Goal: Information Seeking & Learning: Compare options

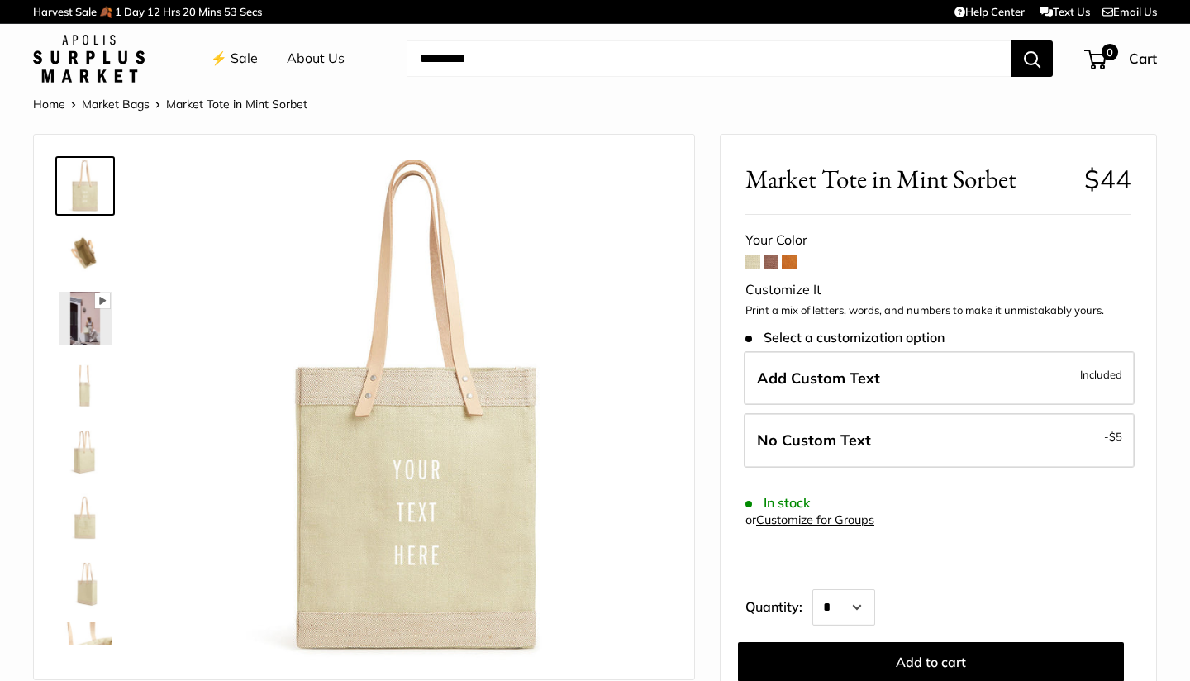
click at [771, 259] on span at bounding box center [771, 262] width 15 height 15
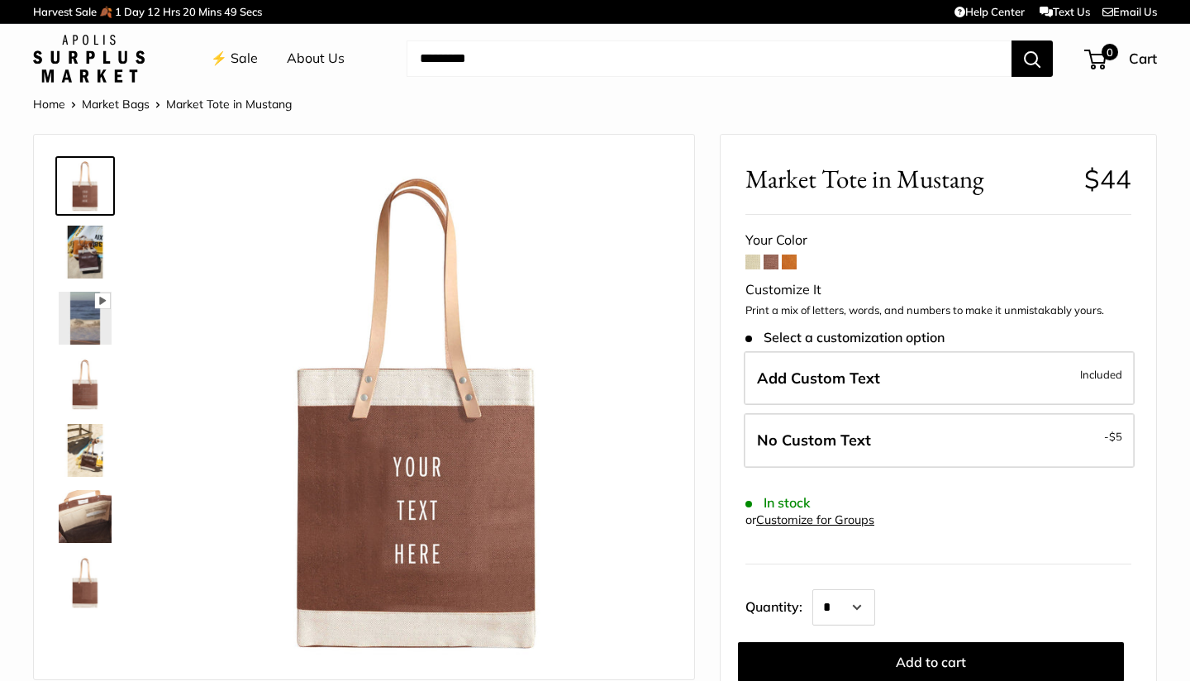
click at [792, 261] on span at bounding box center [789, 262] width 15 height 15
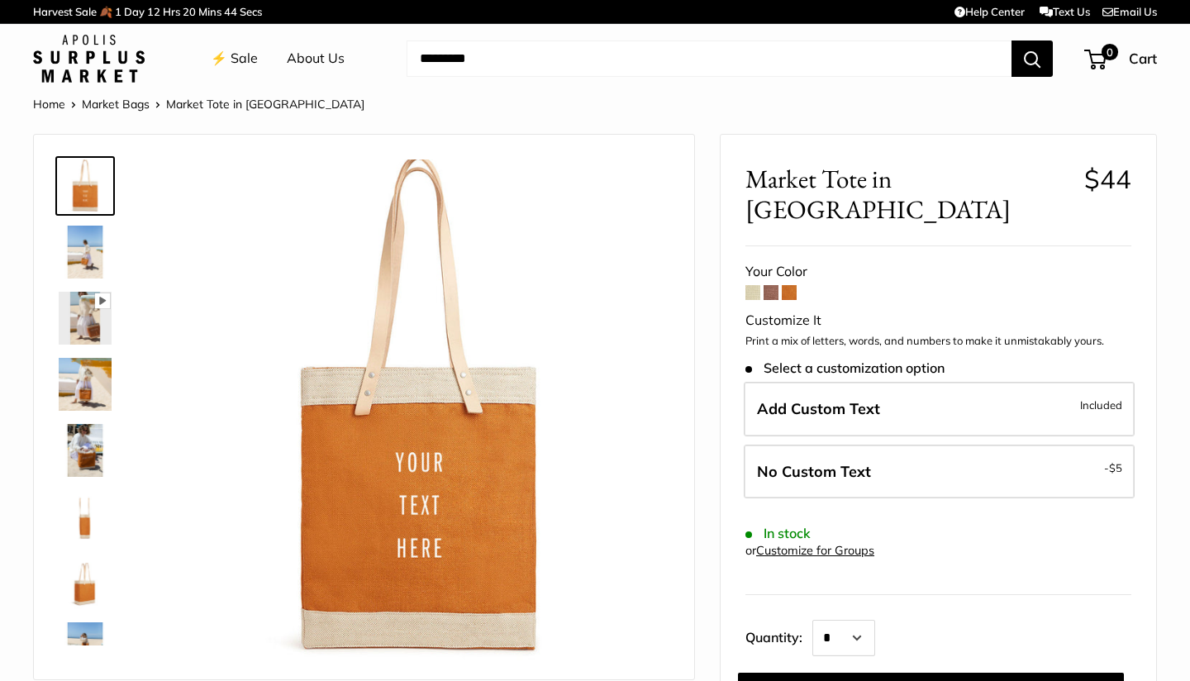
click at [756, 285] on span at bounding box center [753, 292] width 15 height 15
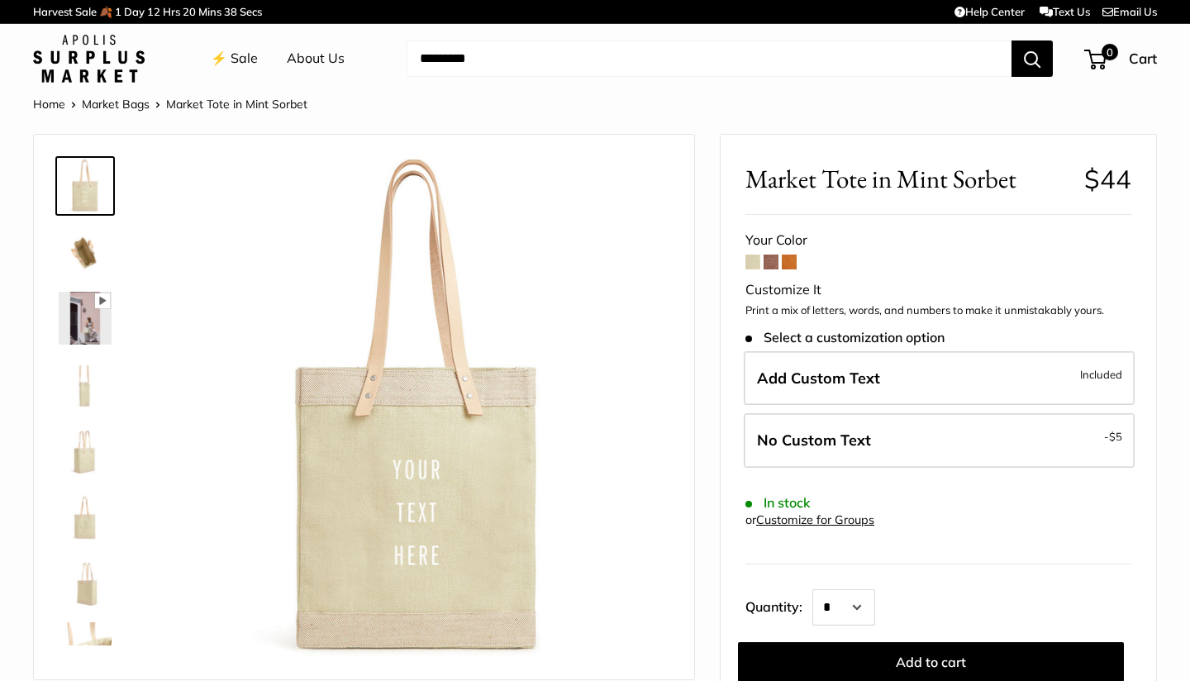
click at [102, 306] on icon at bounding box center [102, 300] width 15 height 15
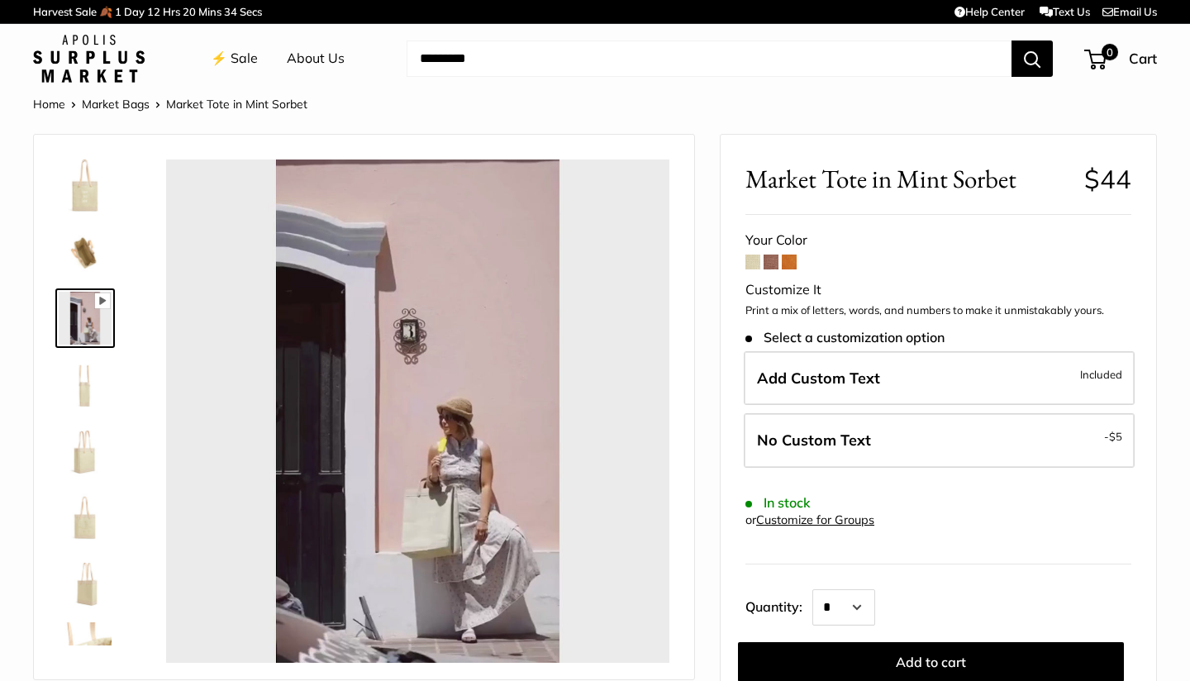
click at [82, 388] on img at bounding box center [85, 384] width 53 height 53
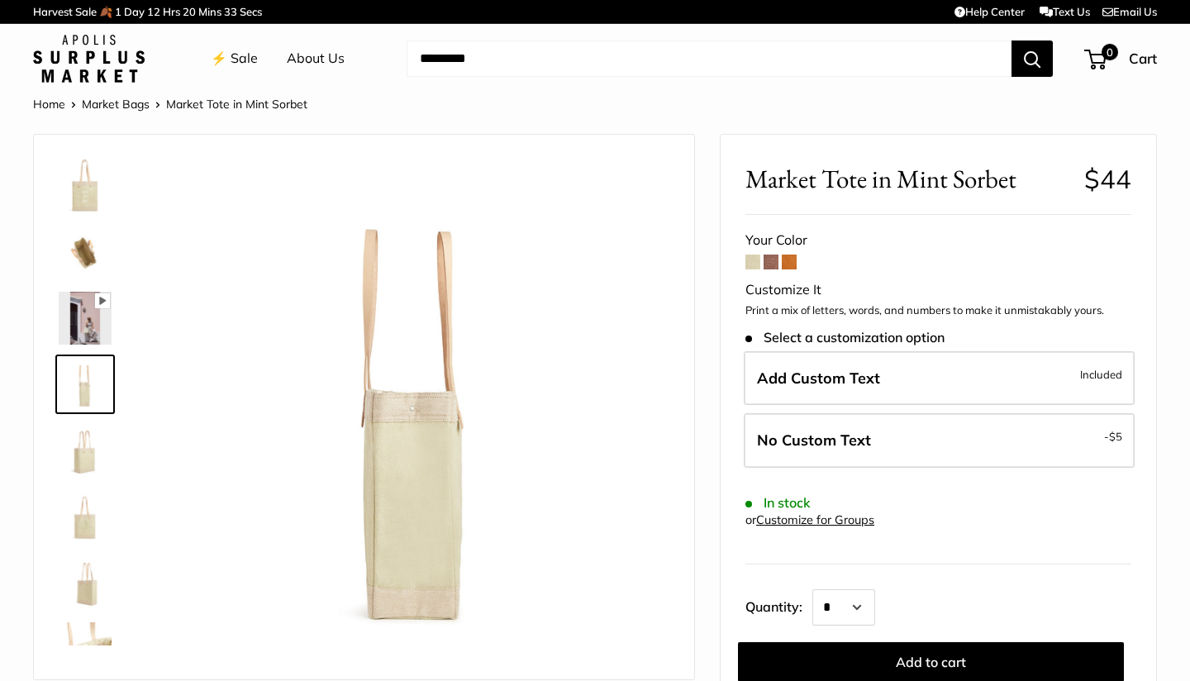
type input "*****"
click at [84, 459] on img at bounding box center [85, 450] width 53 height 53
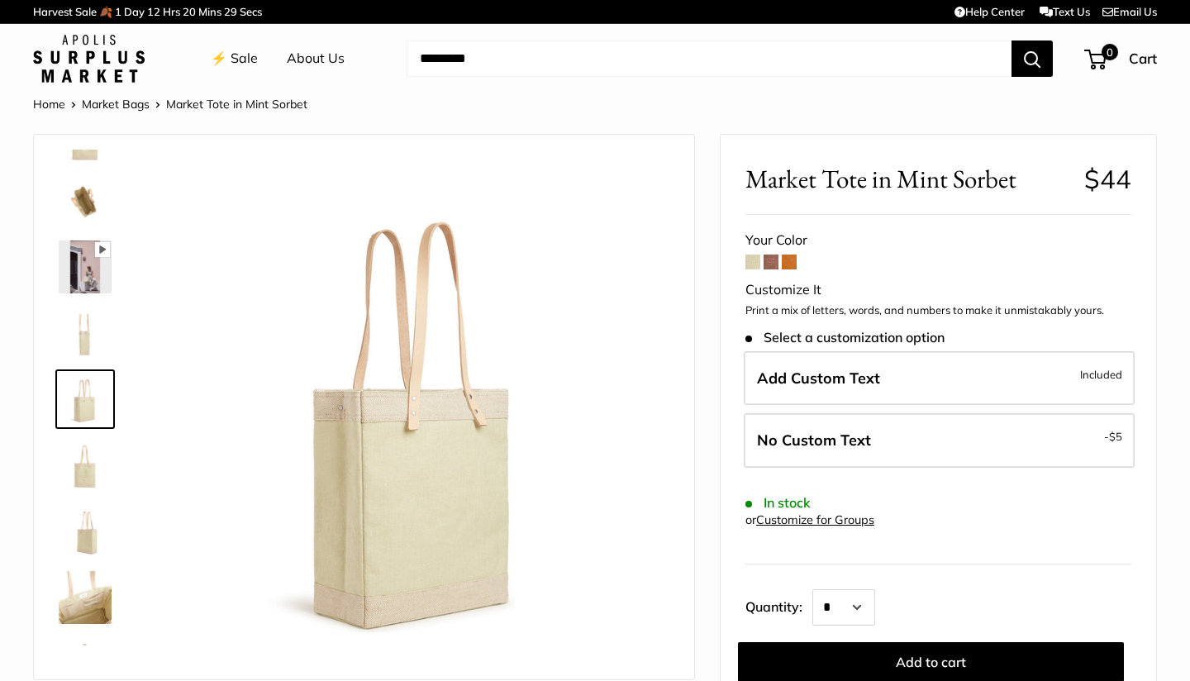
click at [95, 593] on img at bounding box center [85, 597] width 53 height 53
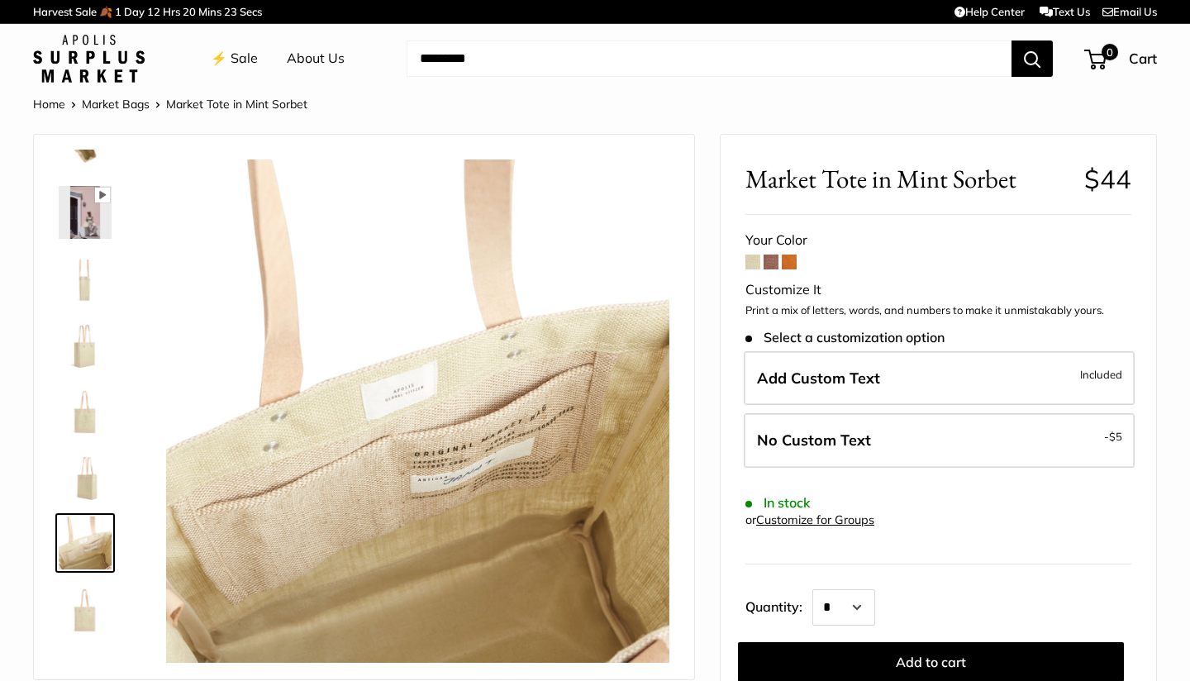
scroll to position [0, 0]
click at [245, 53] on link "⚡️ Sale" at bounding box center [234, 58] width 47 height 25
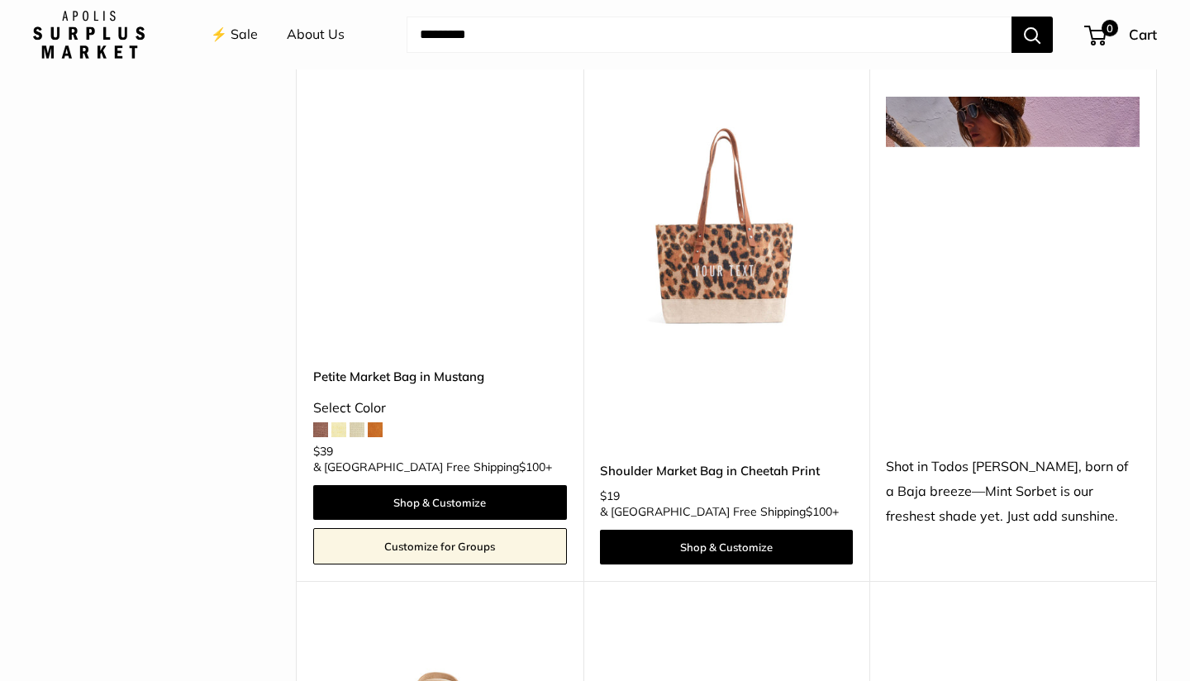
scroll to position [846, 0]
